Goal: Information Seeking & Learning: Learn about a topic

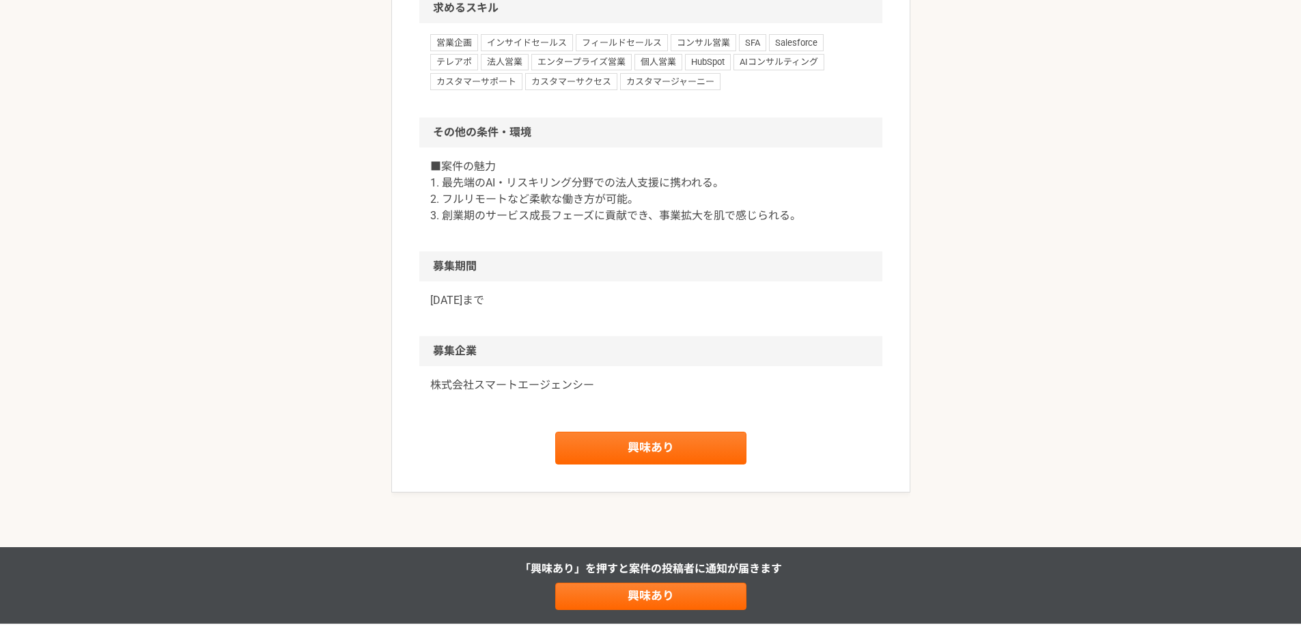
scroll to position [843, 0]
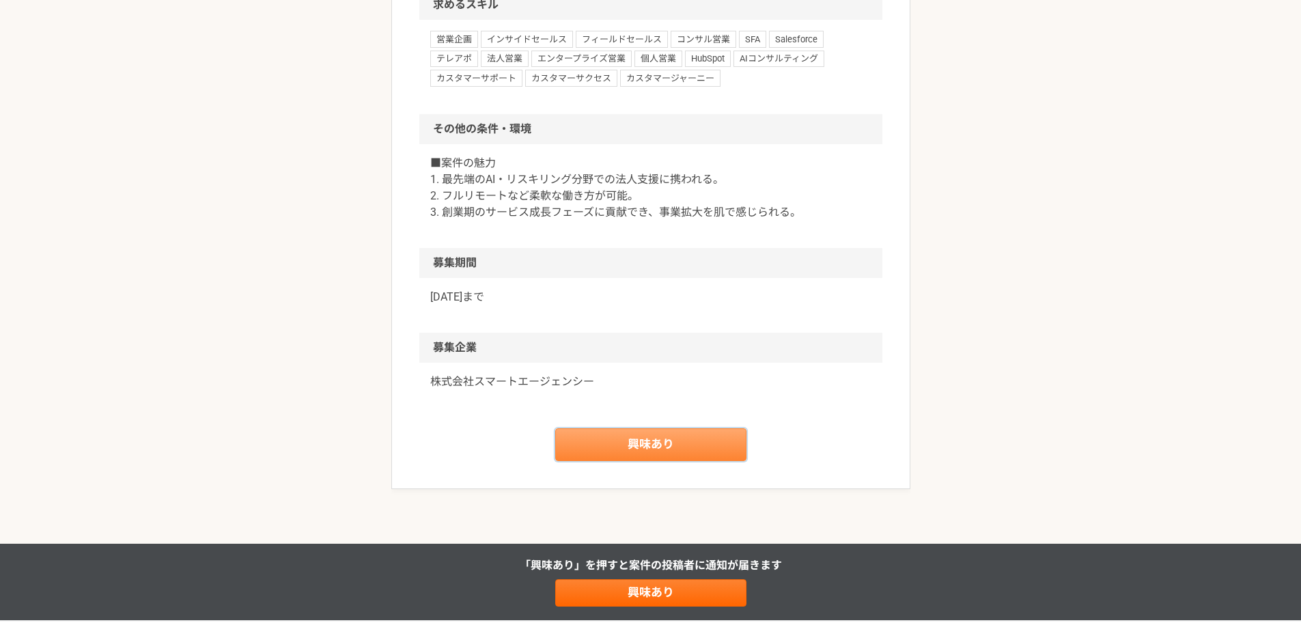
click at [662, 442] on link "興味あり" at bounding box center [650, 444] width 191 height 33
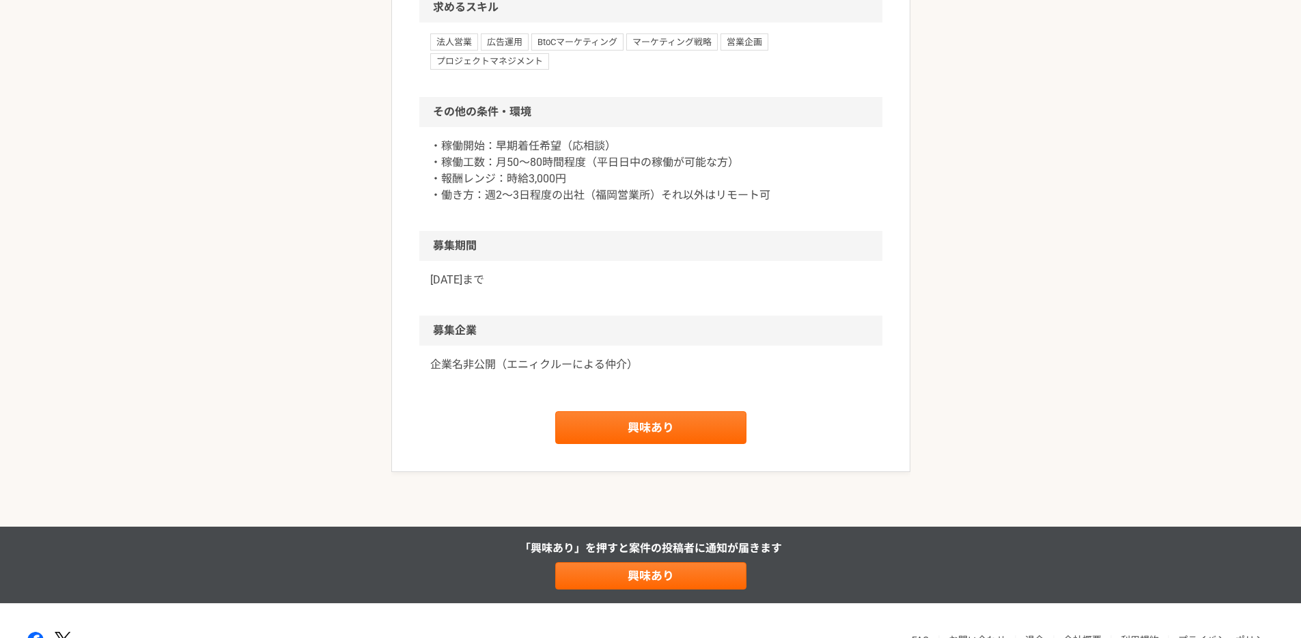
scroll to position [1160, 0]
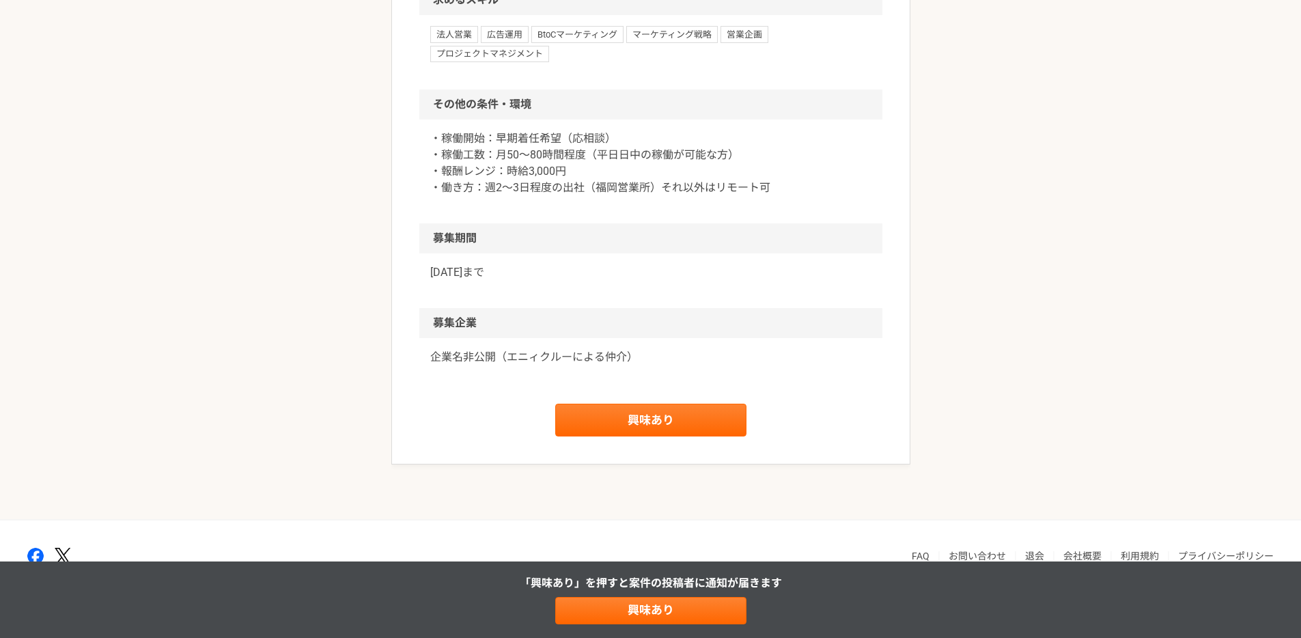
scroll to position [272, 0]
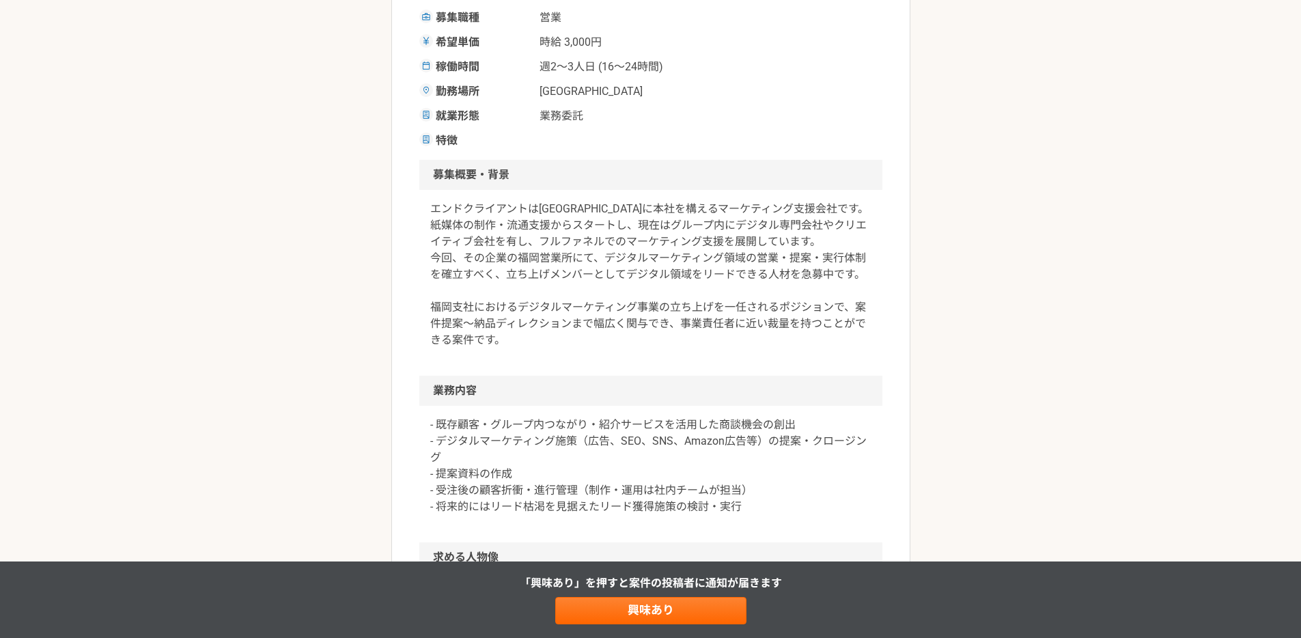
click at [124, 107] on div "営業 福岡のマーケティング支援企業でのデジタルマーケティング領域の営業・PM 業務委託 企業名非公開（エニィクルーによる仲介） 募集職種 営業 希望単価 時給…" at bounding box center [650, 595] width 1301 height 1623
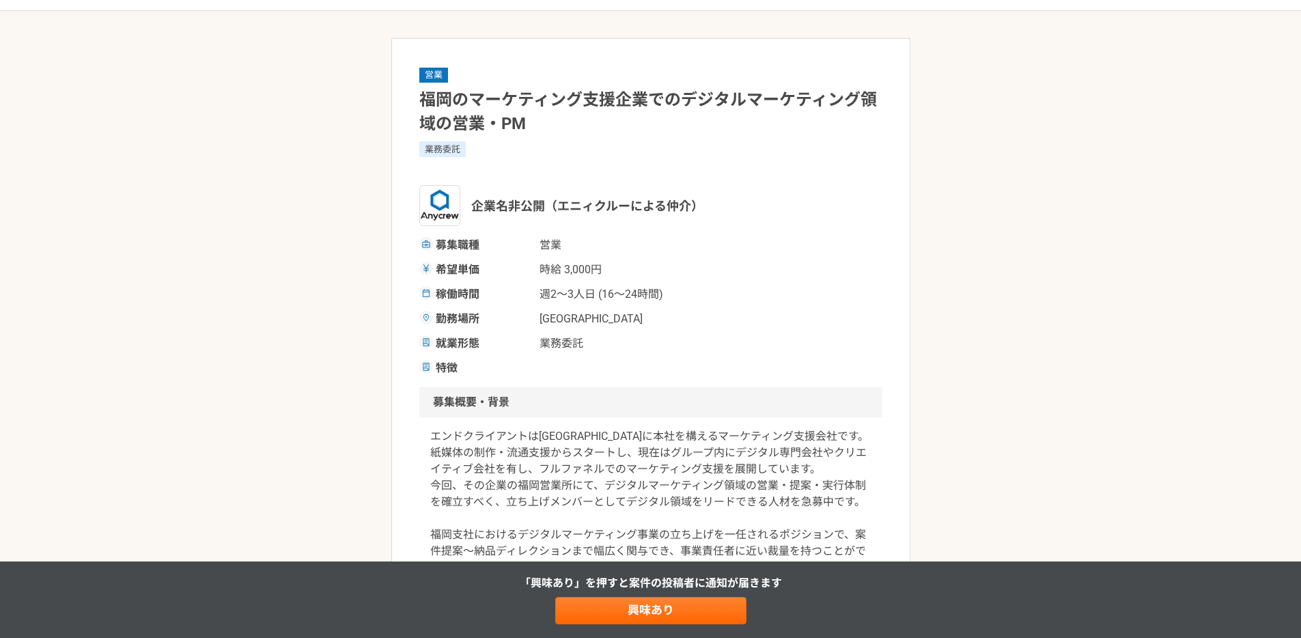
scroll to position [0, 0]
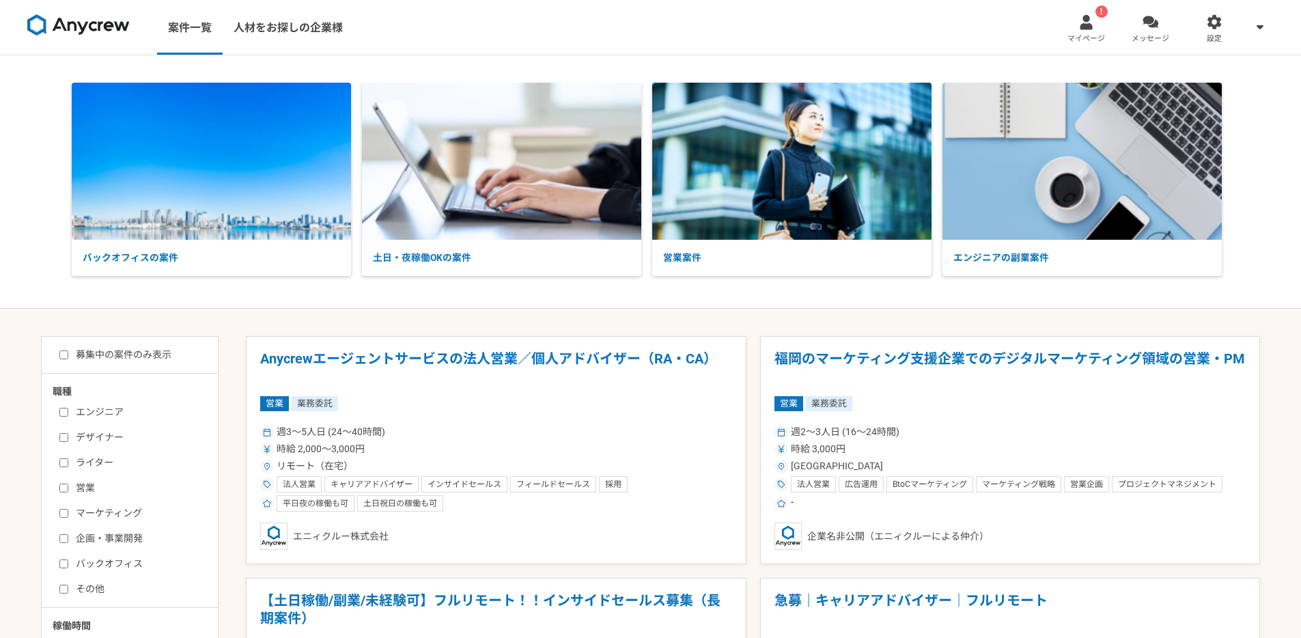
click at [130, 512] on label "マーケティング" at bounding box center [137, 513] width 157 height 14
click at [68, 512] on input "マーケティング" at bounding box center [63, 513] width 9 height 9
checkbox input "true"
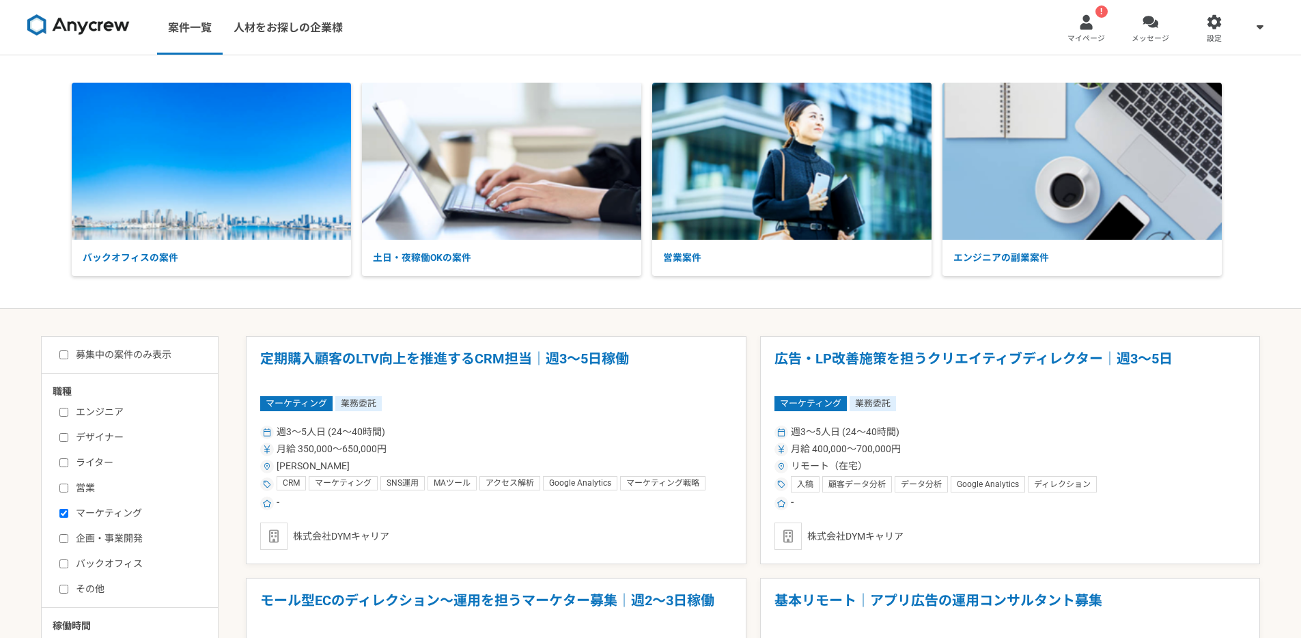
click at [110, 414] on label "エンジニア" at bounding box center [137, 412] width 157 height 14
click at [68, 414] on input "エンジニア" at bounding box center [63, 412] width 9 height 9
checkbox input "true"
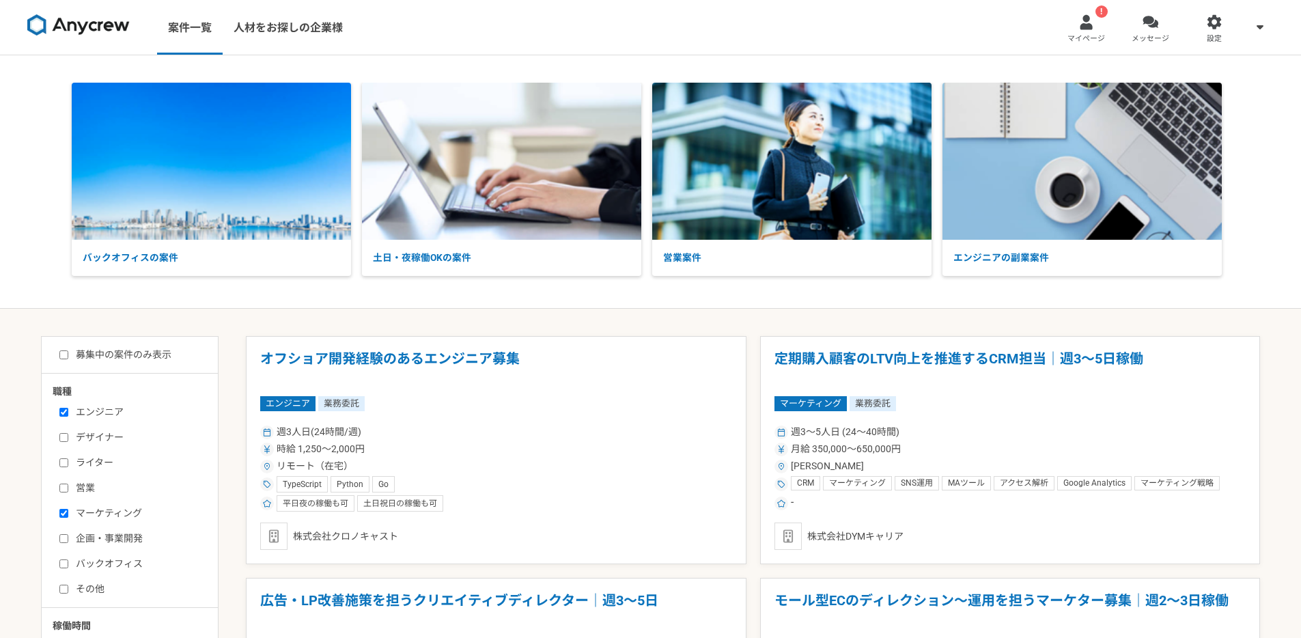
click at [111, 359] on label "募集中の案件のみ表示" at bounding box center [115, 355] width 112 height 14
click at [68, 359] on input "募集中の案件のみ表示" at bounding box center [63, 354] width 9 height 9
checkbox input "true"
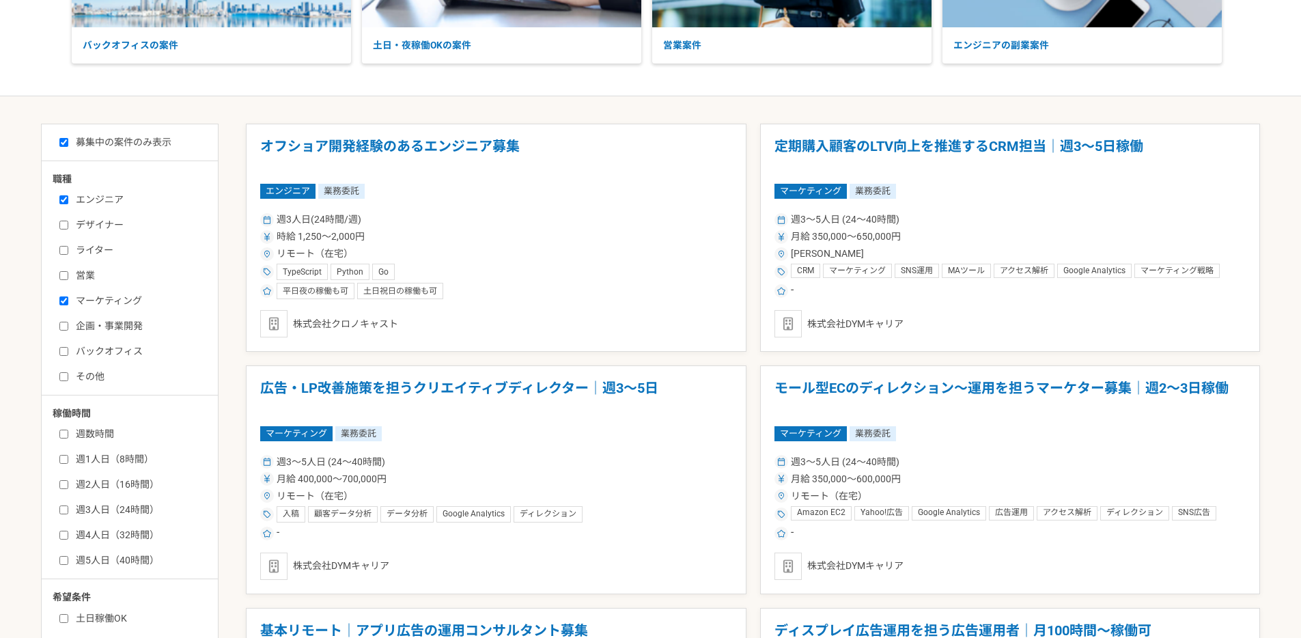
scroll to position [229, 0]
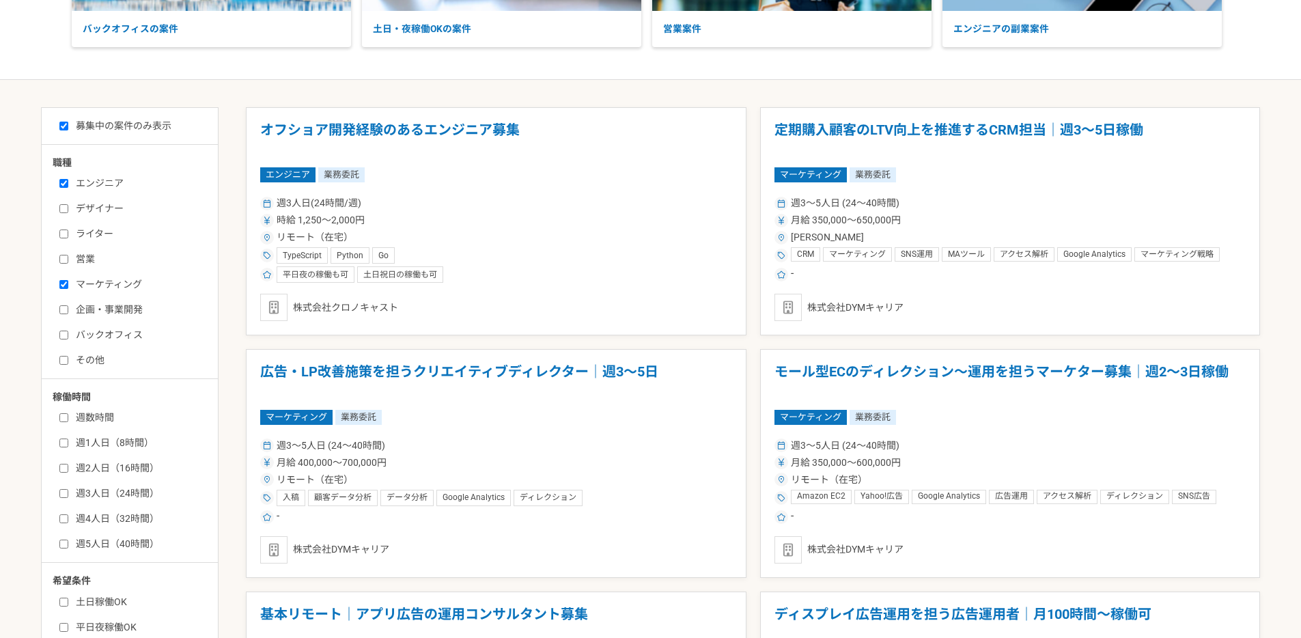
click at [72, 419] on label "週数時間" at bounding box center [137, 417] width 157 height 14
click at [68, 419] on input "週数時間" at bounding box center [63, 417] width 9 height 9
checkbox input "true"
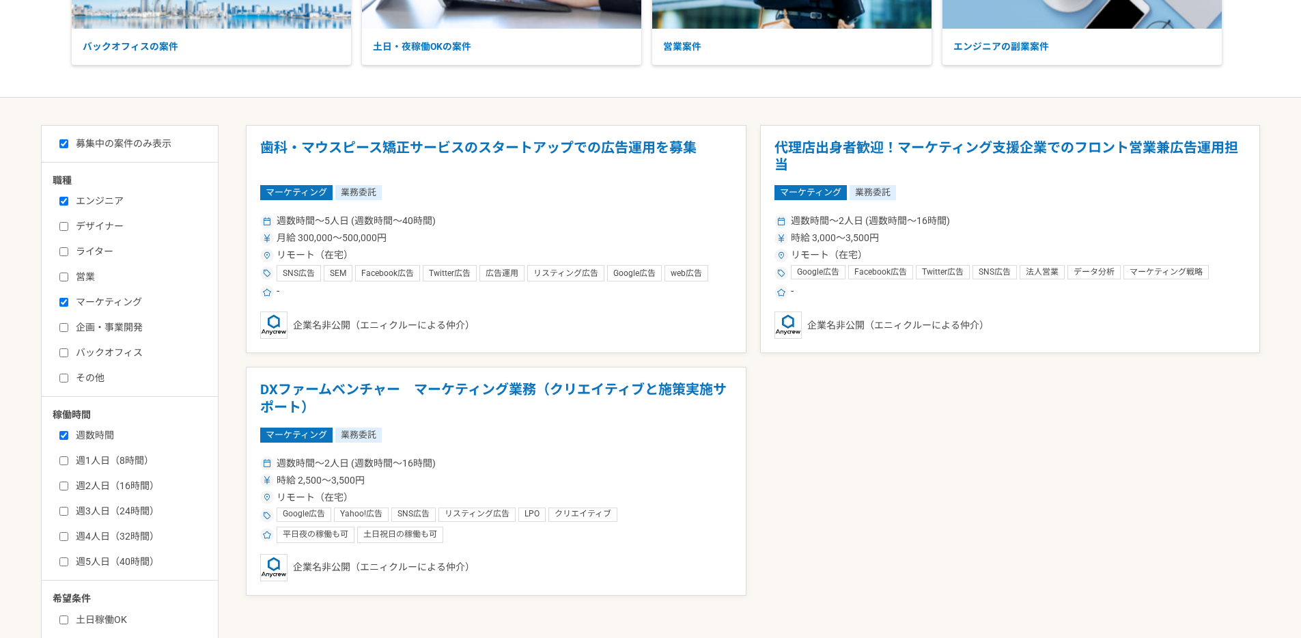
scroll to position [216, 0]
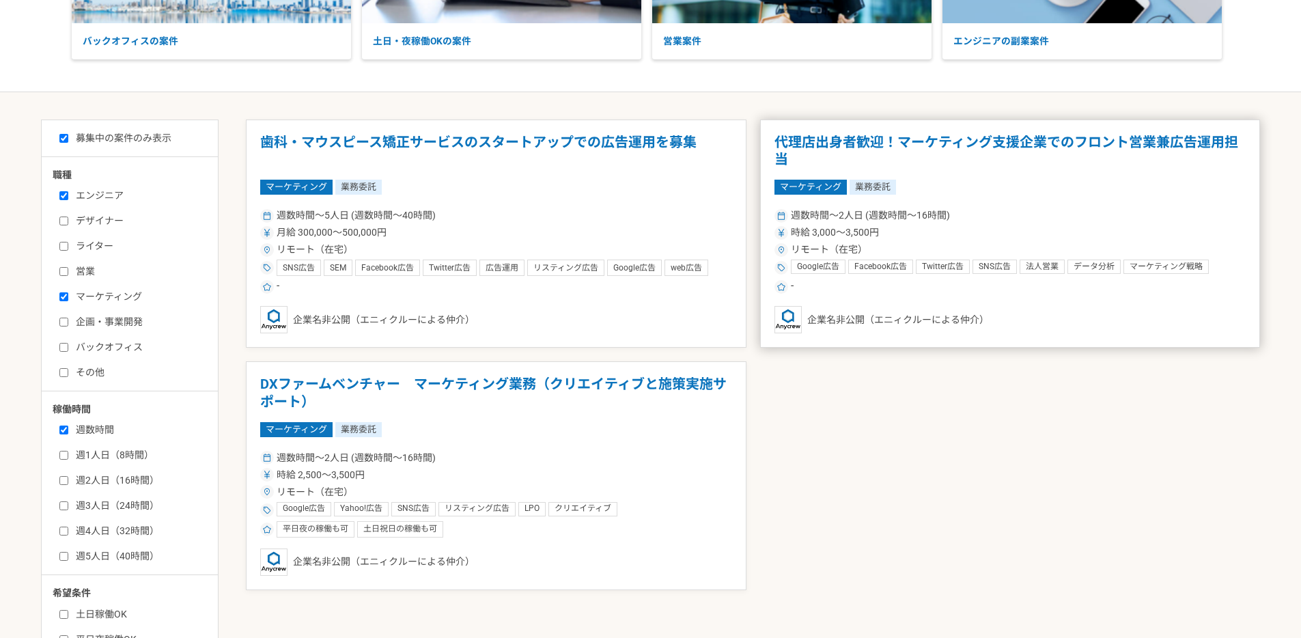
click at [924, 158] on h1 "代理店出身者歓迎！マーケティング支援企業でのフロント営業兼広告運用担当" at bounding box center [1010, 151] width 472 height 35
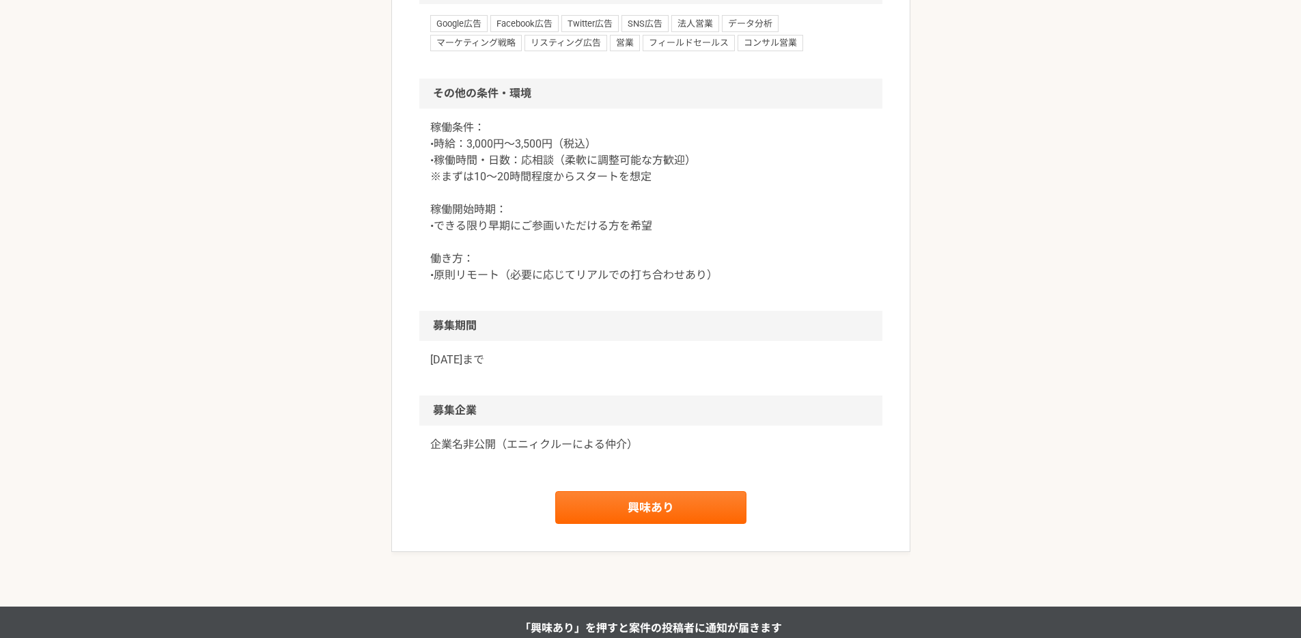
scroll to position [1160, 0]
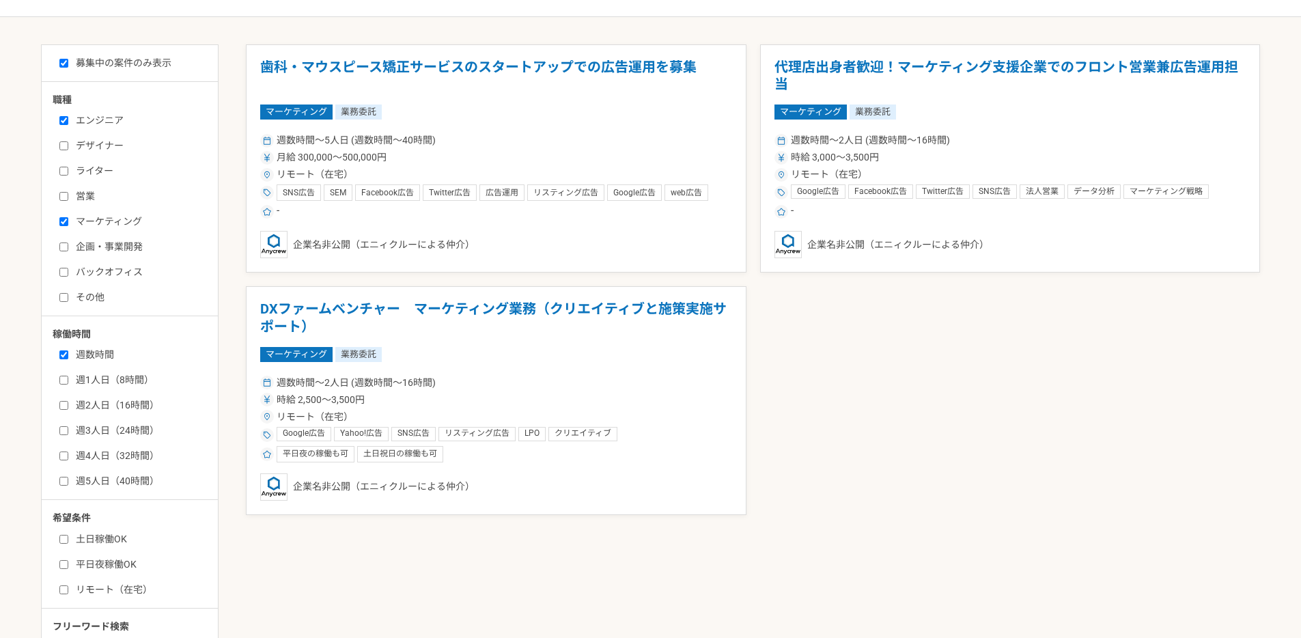
scroll to position [493, 0]
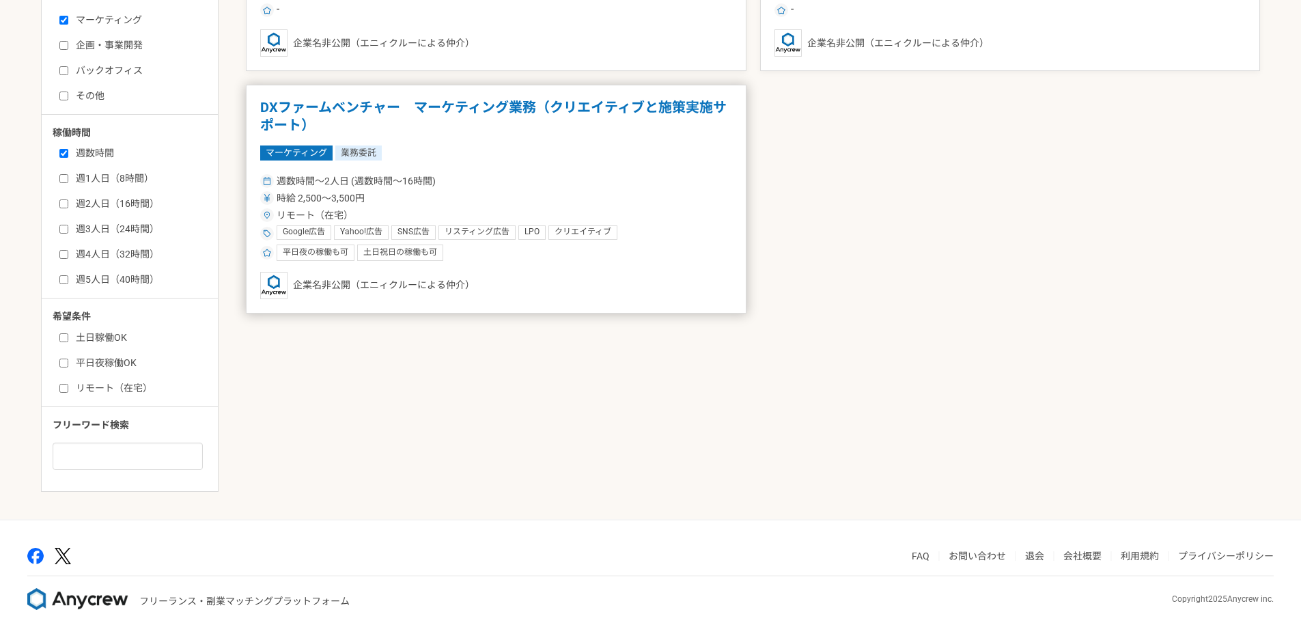
click at [471, 194] on div "時給 2,500〜3,500円" at bounding box center [496, 198] width 472 height 14
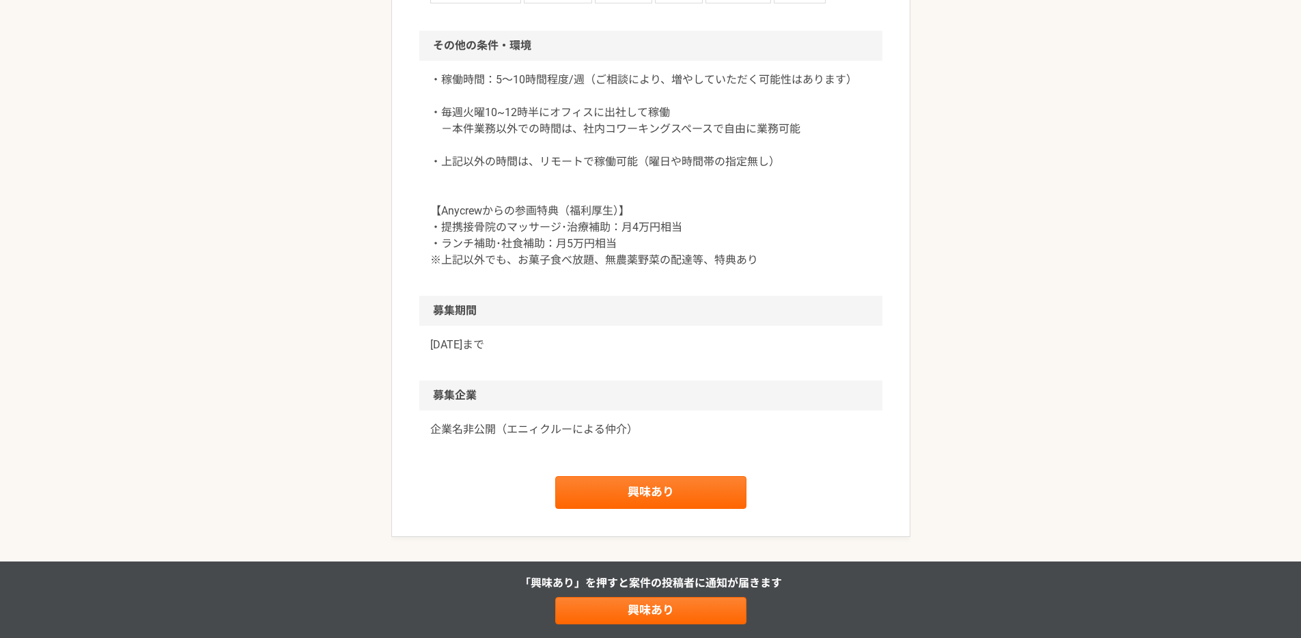
scroll to position [2015, 0]
